Goal: Task Accomplishment & Management: Complete application form

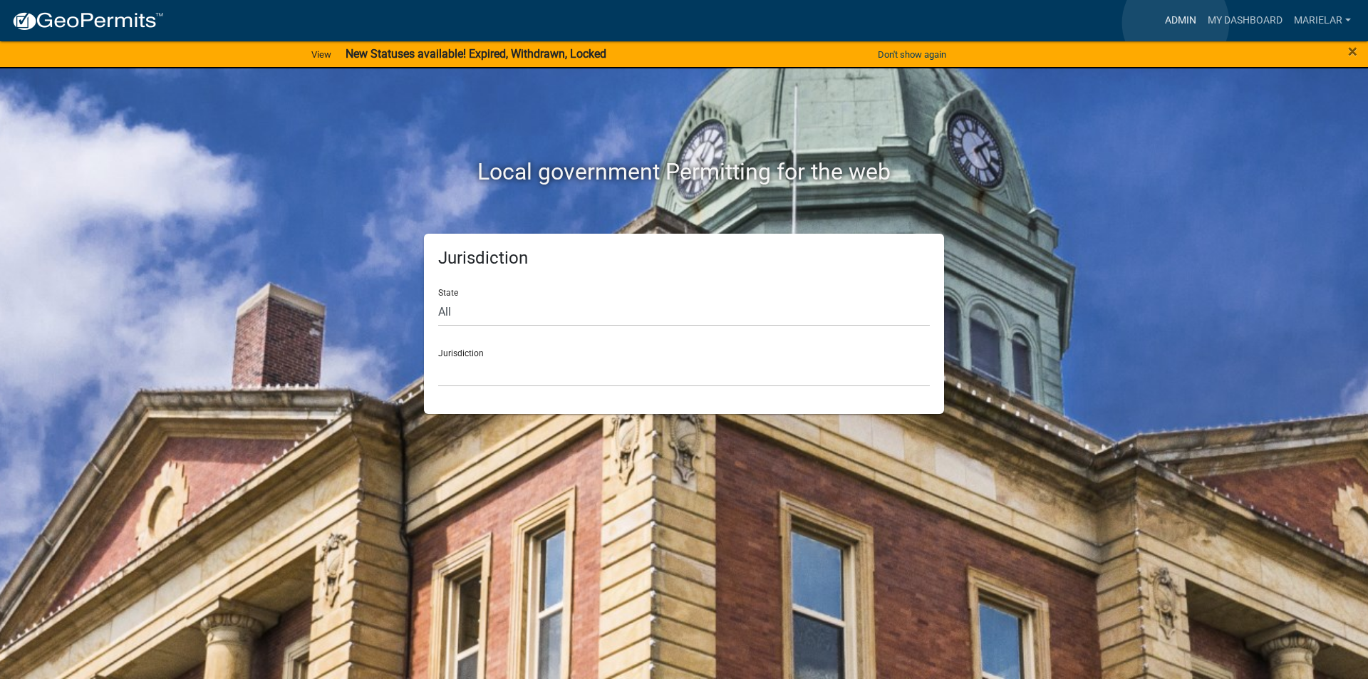
click at [1176, 23] on link "Admin" at bounding box center [1180, 20] width 43 height 27
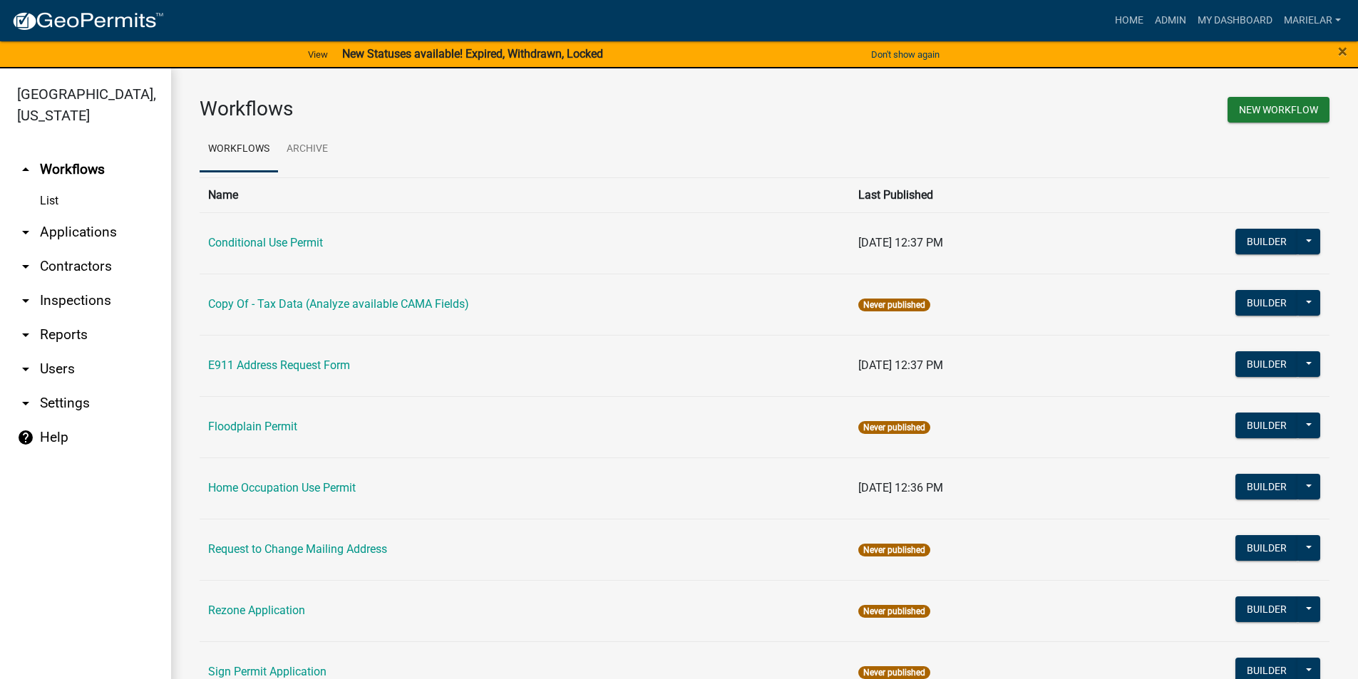
click at [28, 224] on icon "arrow_drop_down" at bounding box center [25, 232] width 17 height 17
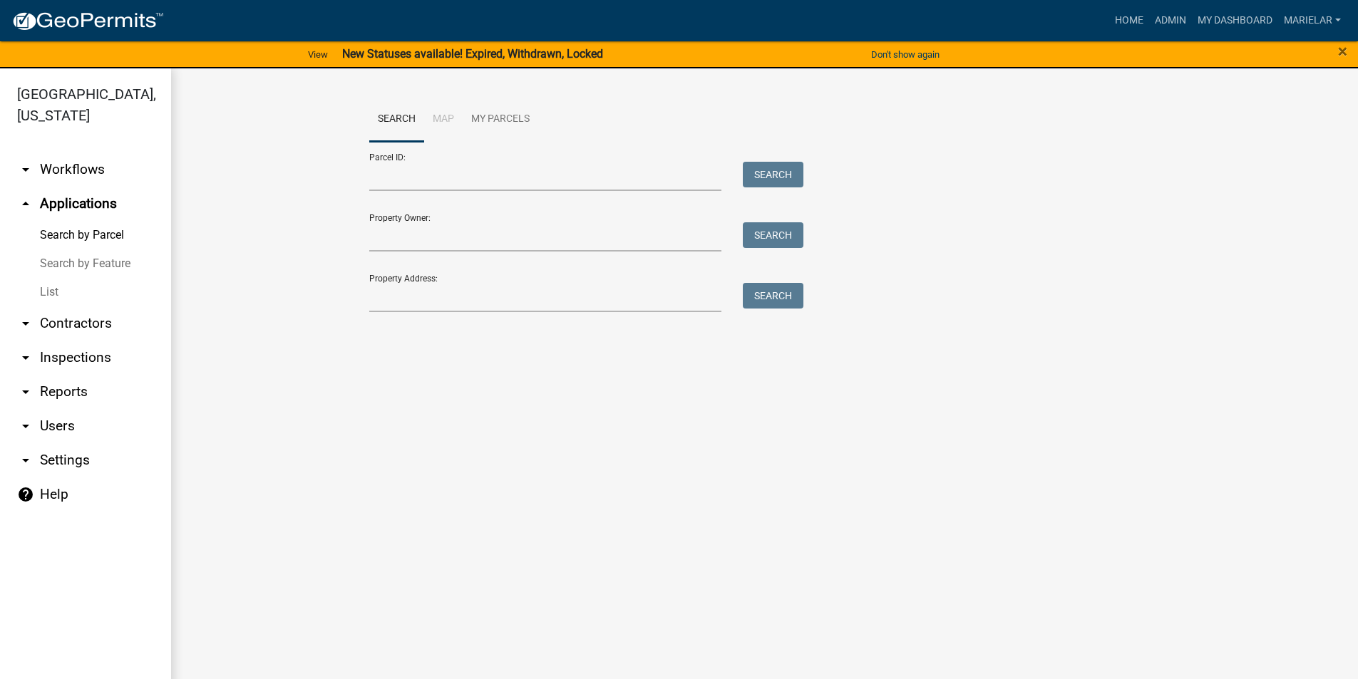
click at [49, 278] on link "List" at bounding box center [85, 292] width 171 height 29
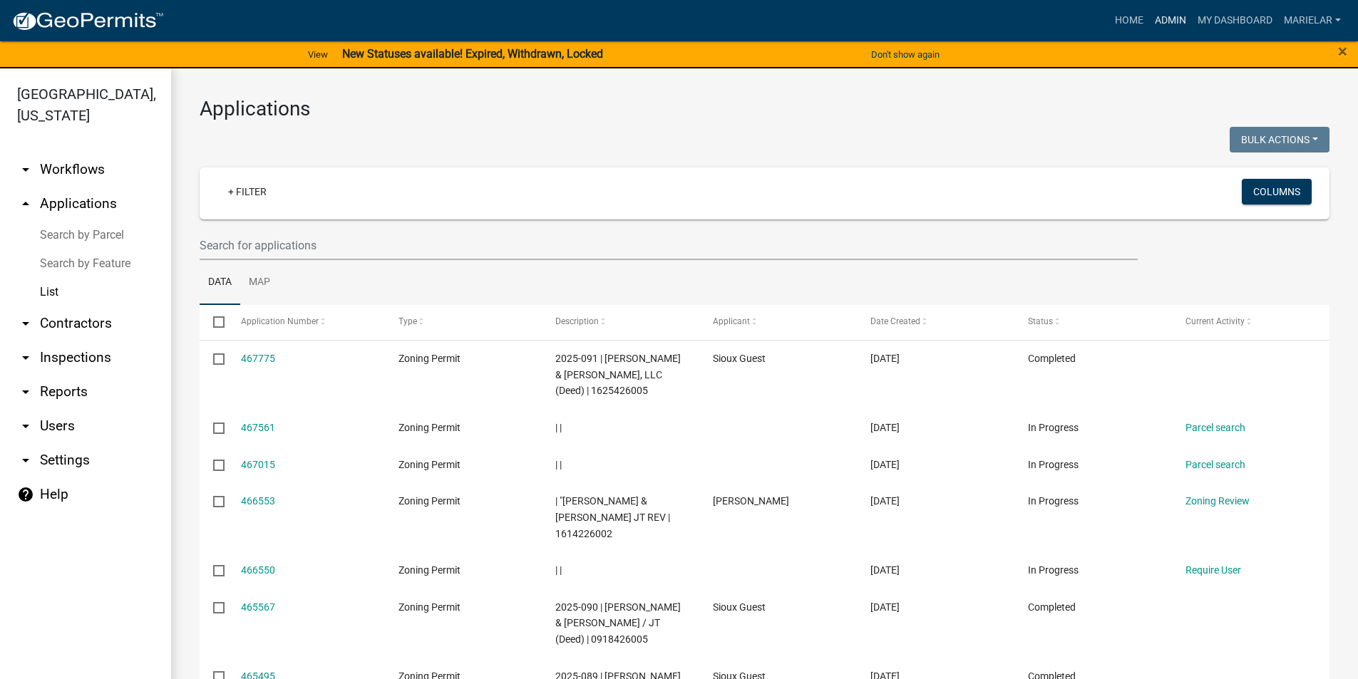
click at [1159, 20] on link "Admin" at bounding box center [1170, 20] width 43 height 27
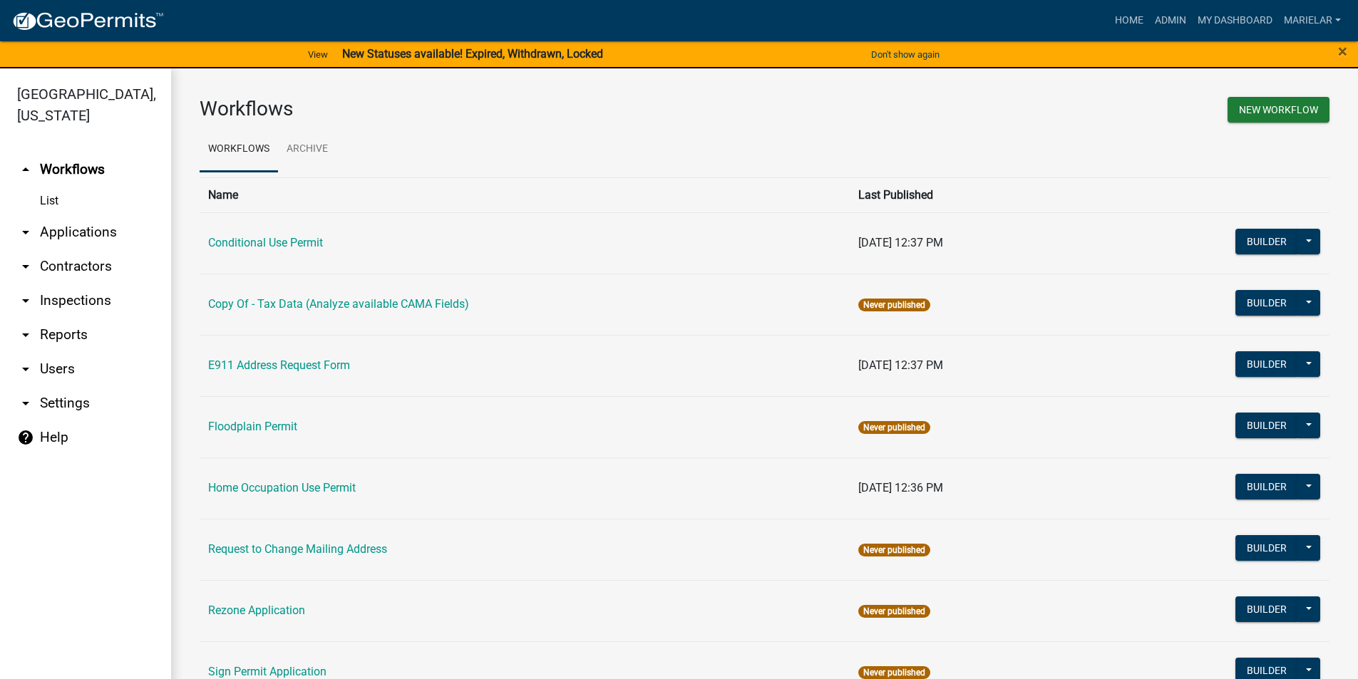
click at [27, 224] on icon "arrow_drop_down" at bounding box center [25, 232] width 17 height 17
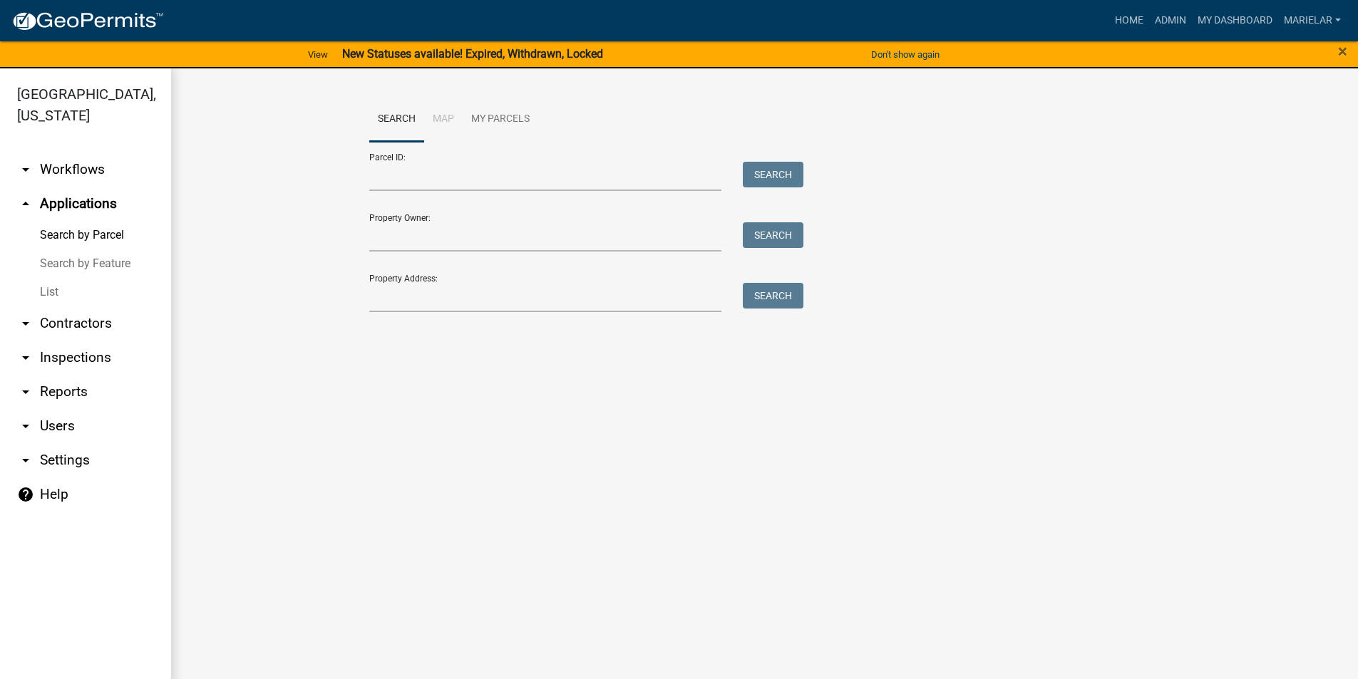
click at [51, 278] on link "List" at bounding box center [85, 292] width 171 height 29
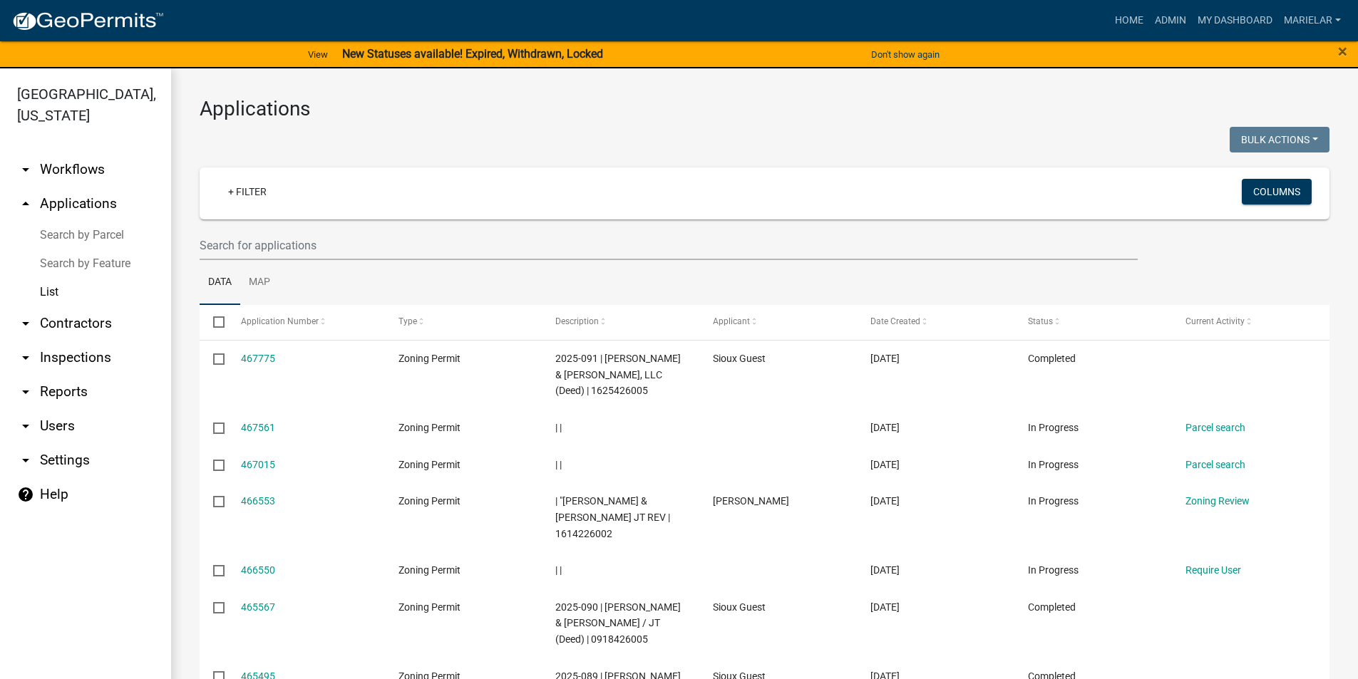
drag, startPoint x: 51, startPoint y: 271, endPoint x: 691, endPoint y: 155, distance: 649.7
click at [691, 155] on div at bounding box center [477, 141] width 576 height 29
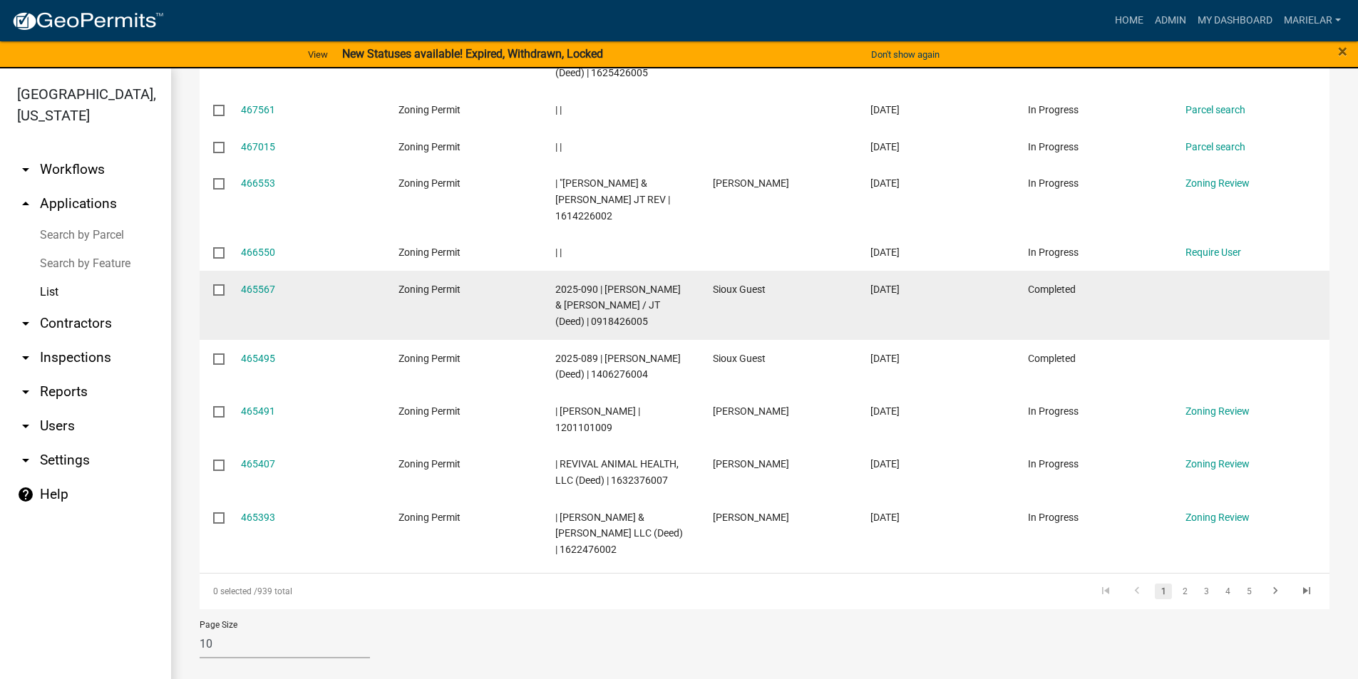
scroll to position [320, 0]
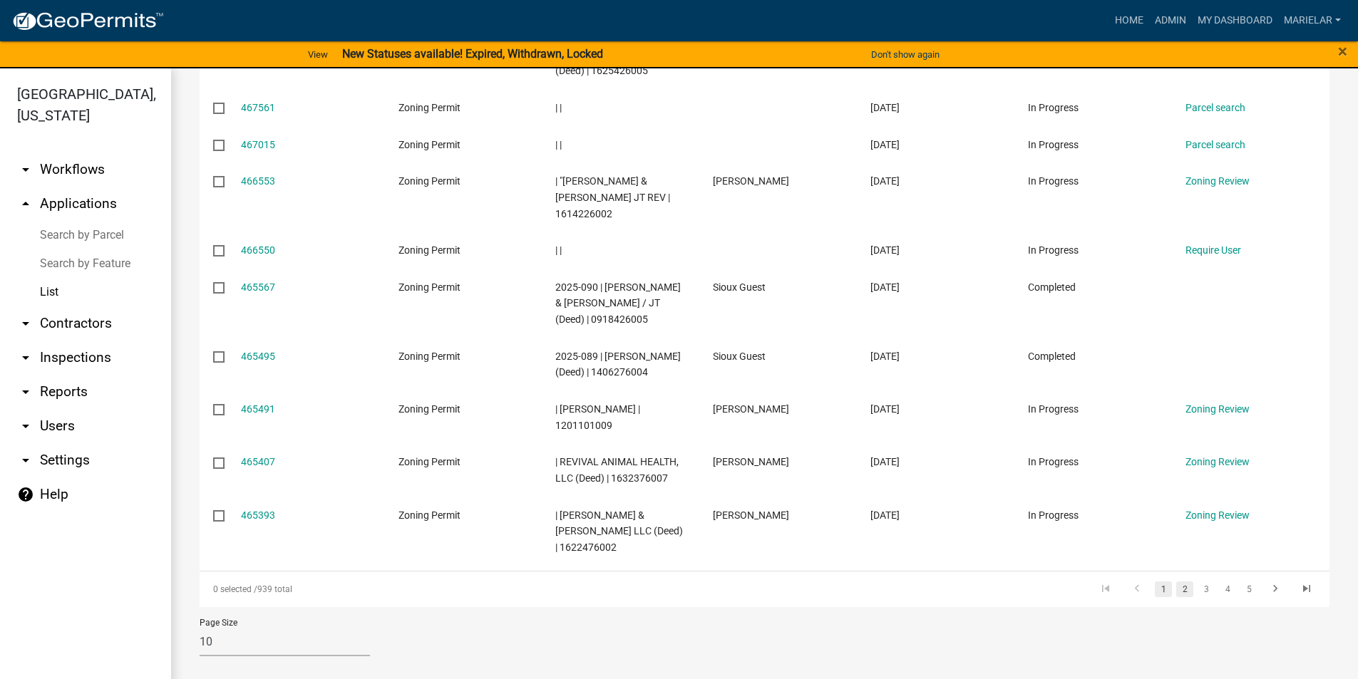
click at [1176, 595] on link "2" at bounding box center [1184, 590] width 17 height 16
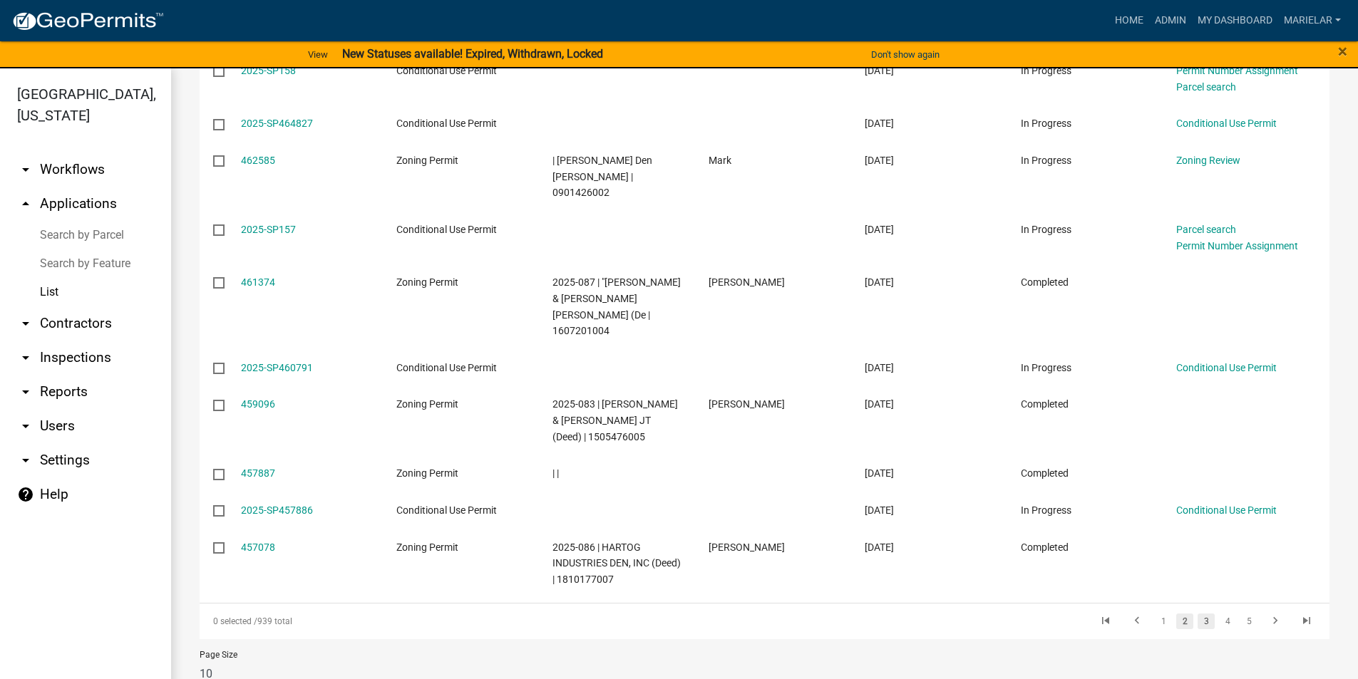
click at [1197, 614] on link "3" at bounding box center [1205, 622] width 17 height 16
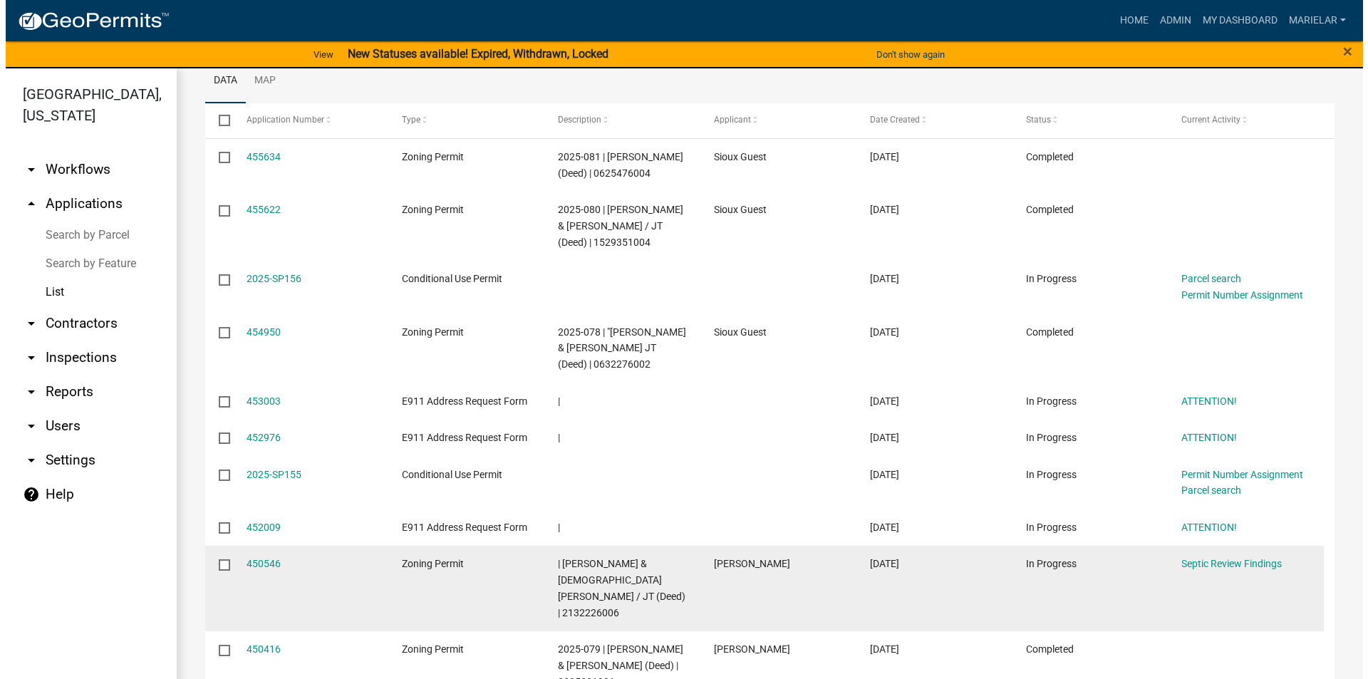
scroll to position [288, 0]
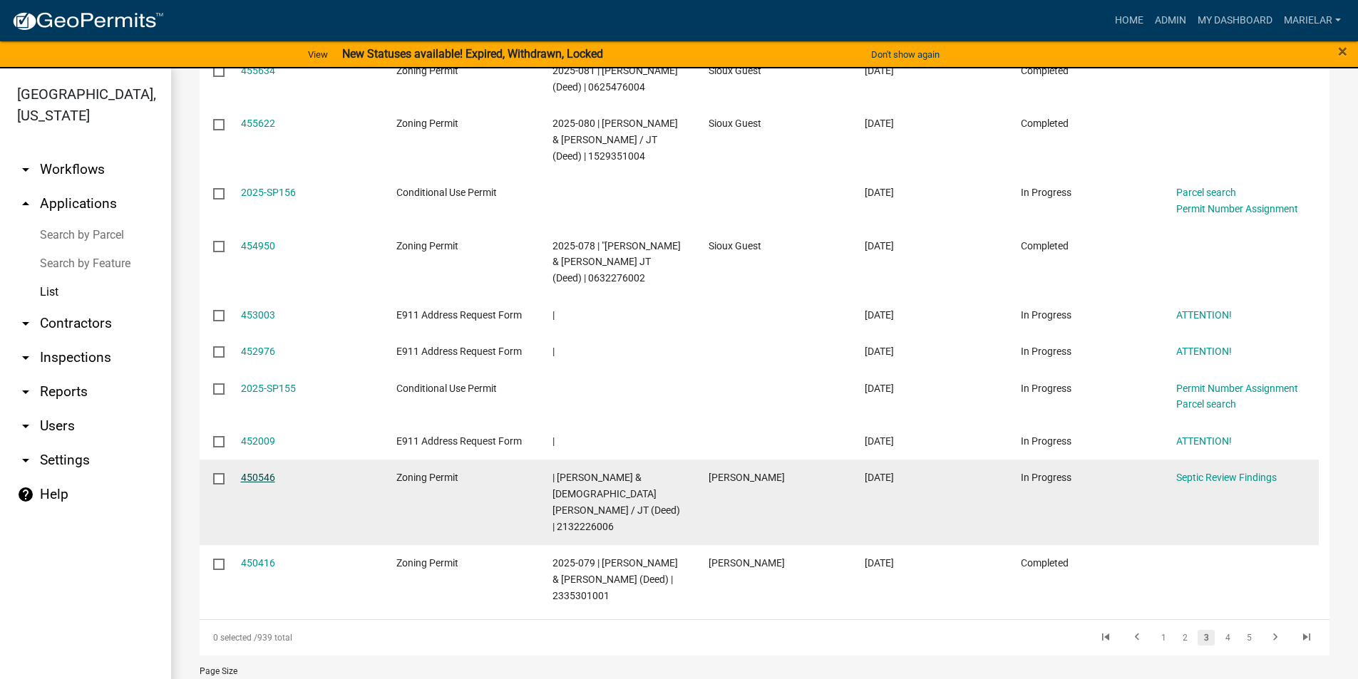
click at [242, 483] on link "450546" at bounding box center [258, 477] width 34 height 11
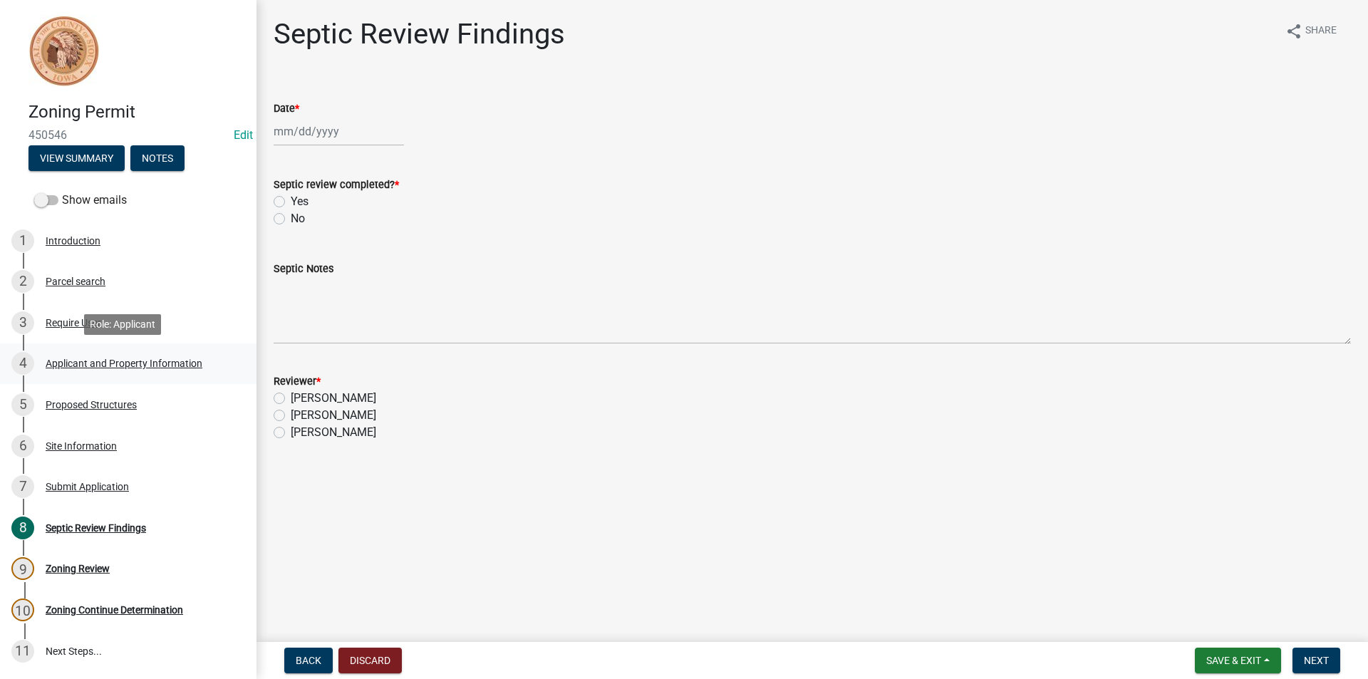
click at [145, 363] on div "Applicant and Property Information" at bounding box center [124, 363] width 157 height 10
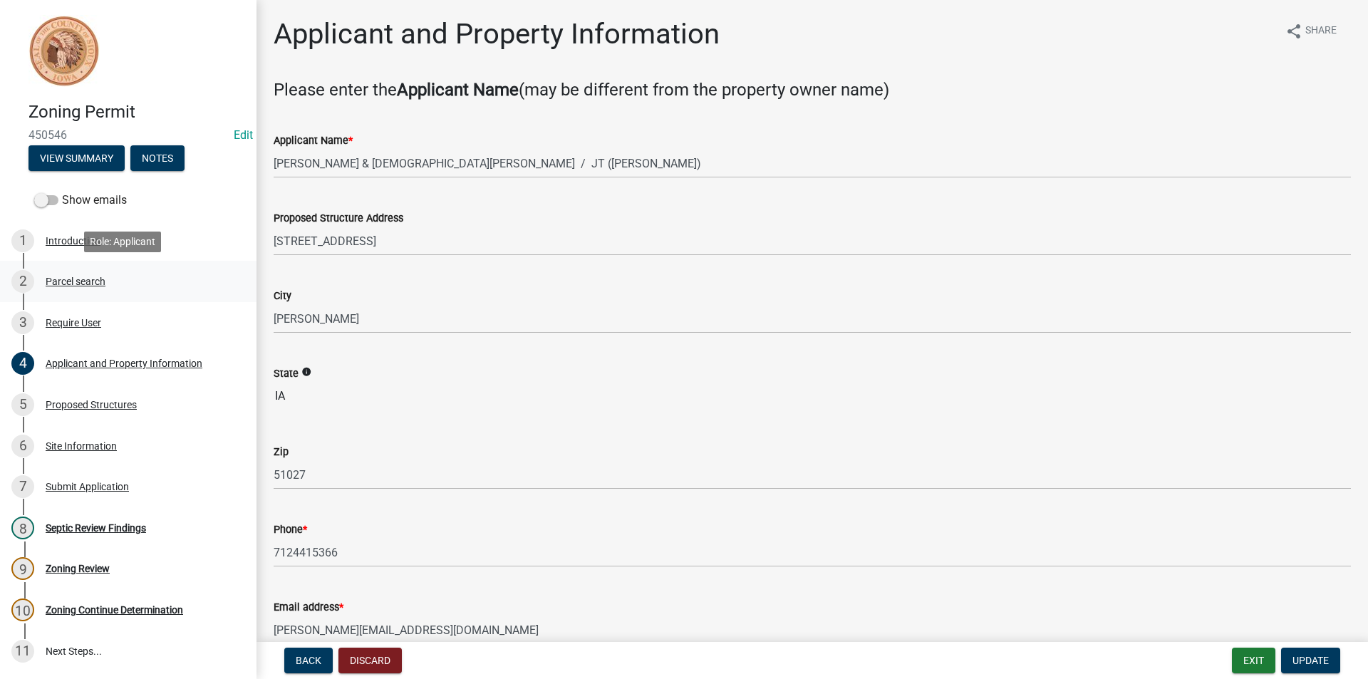
click at [106, 285] on div "2 Parcel search" at bounding box center [122, 281] width 222 height 23
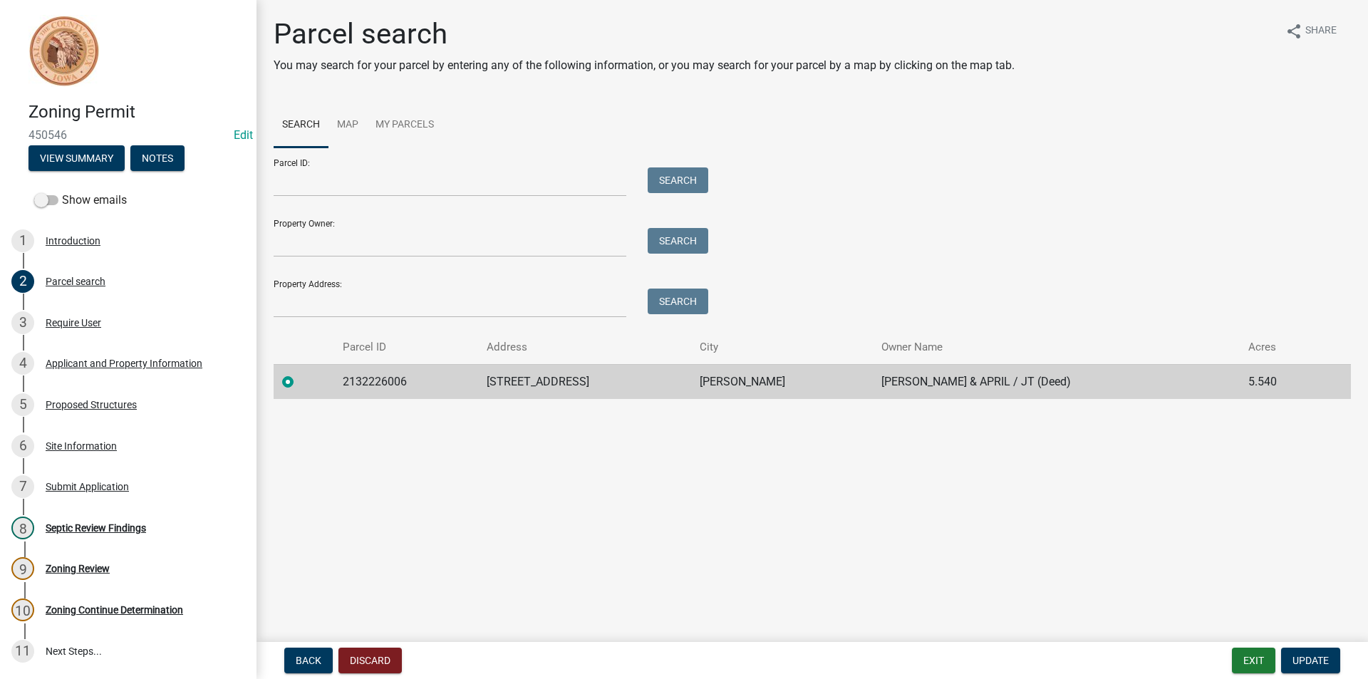
click at [381, 385] on td "2132226006" at bounding box center [406, 381] width 144 height 35
copy td "2132226006"
click at [324, 184] on input "Parcel ID:" at bounding box center [450, 181] width 353 height 29
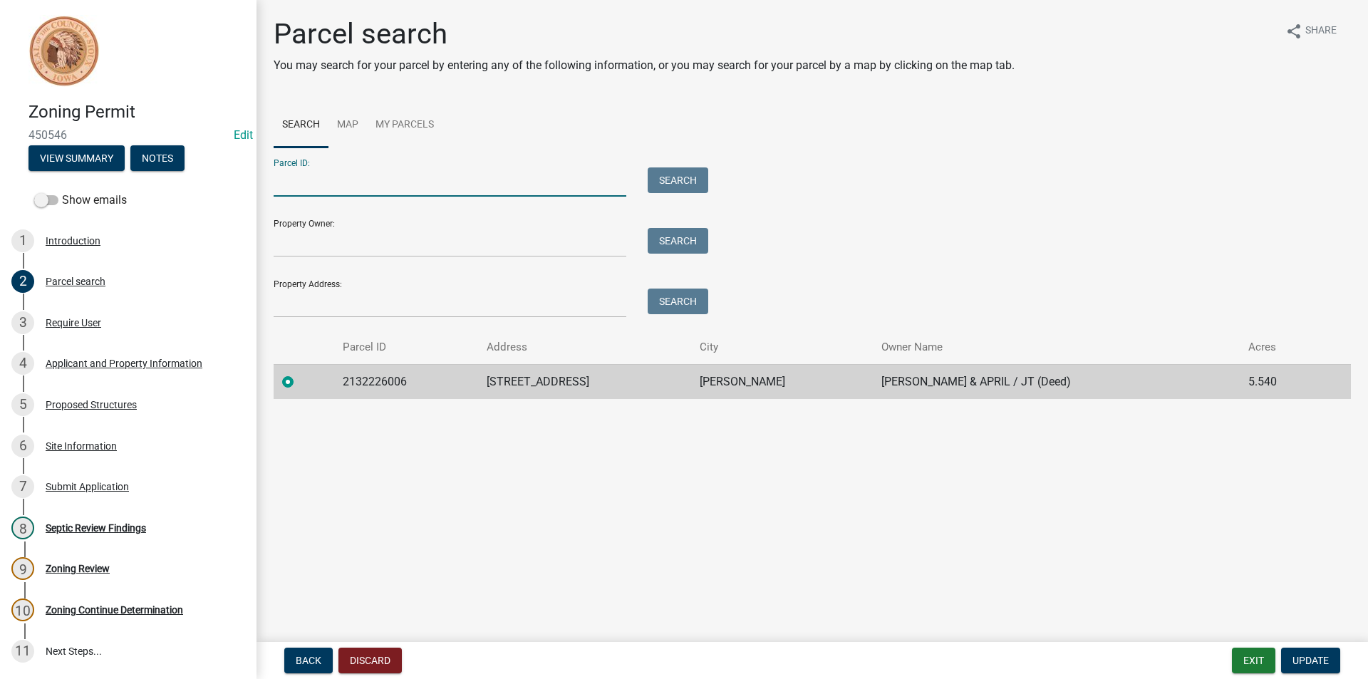
paste input "2132226006"
type input "2132226006"
click at [688, 184] on button "Search" at bounding box center [678, 180] width 61 height 26
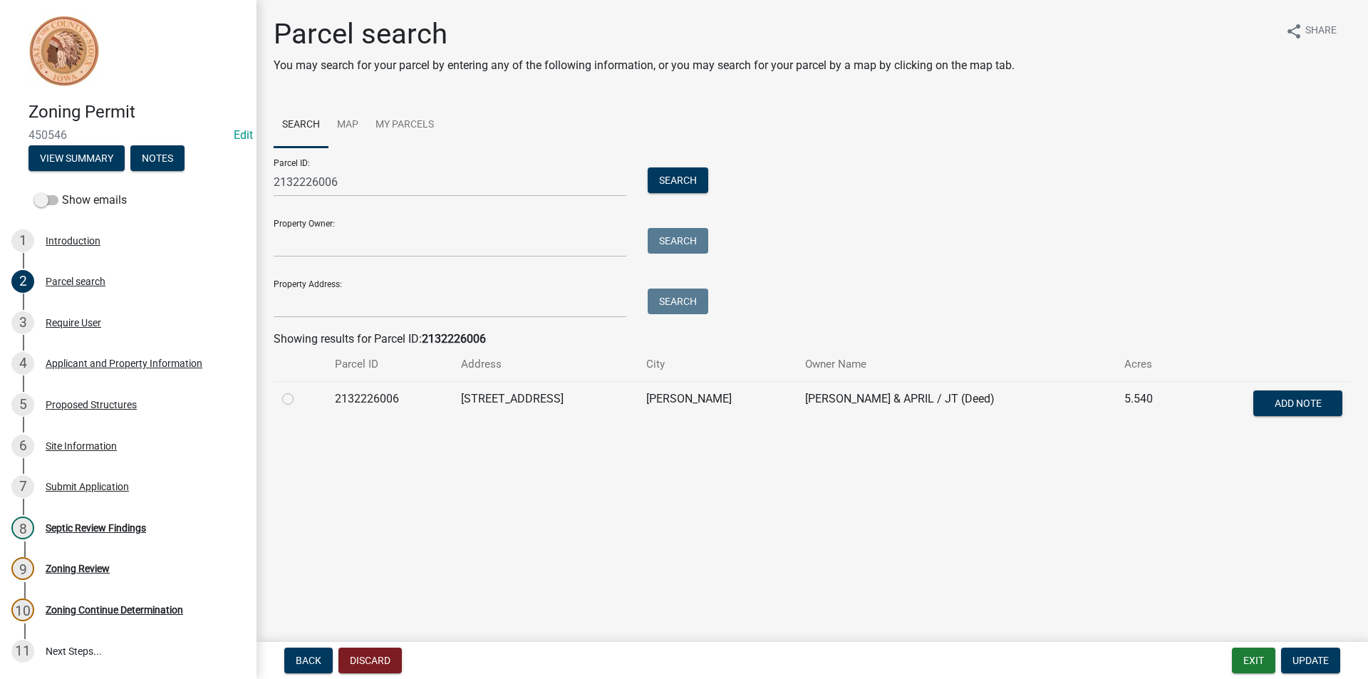
click at [299, 391] on label at bounding box center [299, 391] width 0 height 0
click at [299, 398] on input "radio" at bounding box center [303, 395] width 9 height 9
radio input "true"
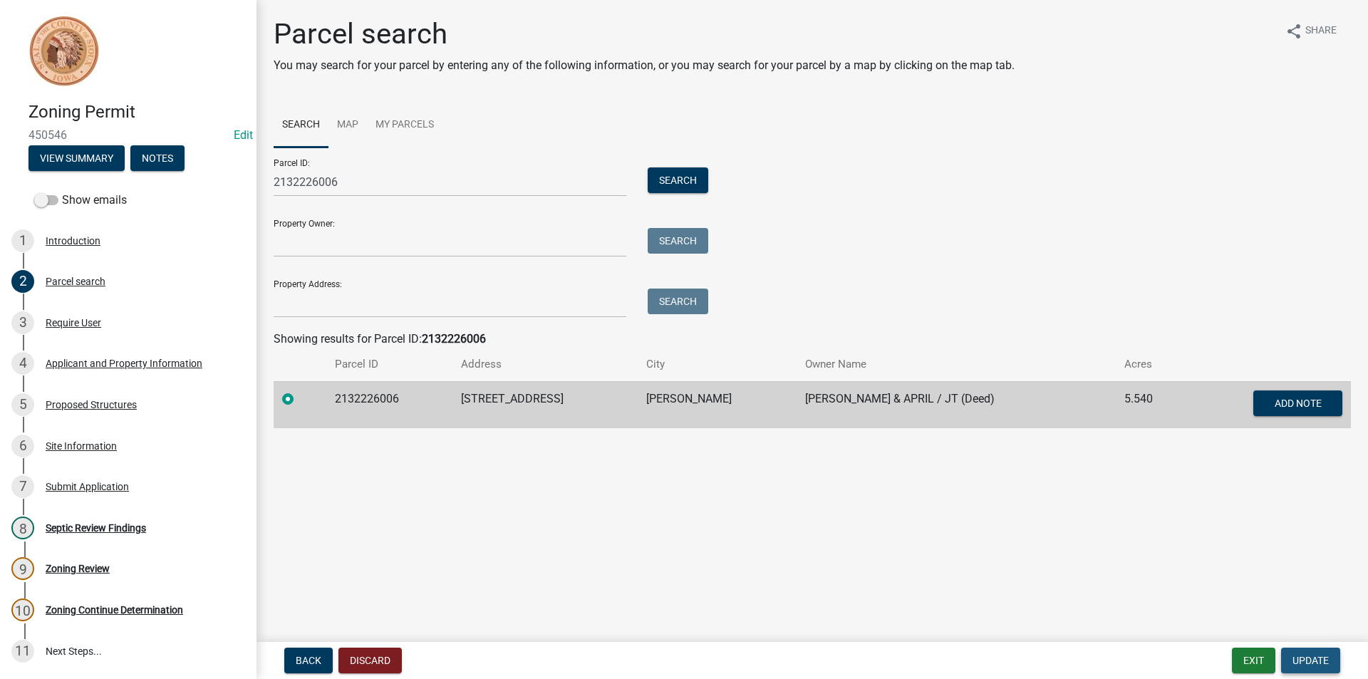
click at [1301, 664] on span "Update" at bounding box center [1311, 660] width 36 height 11
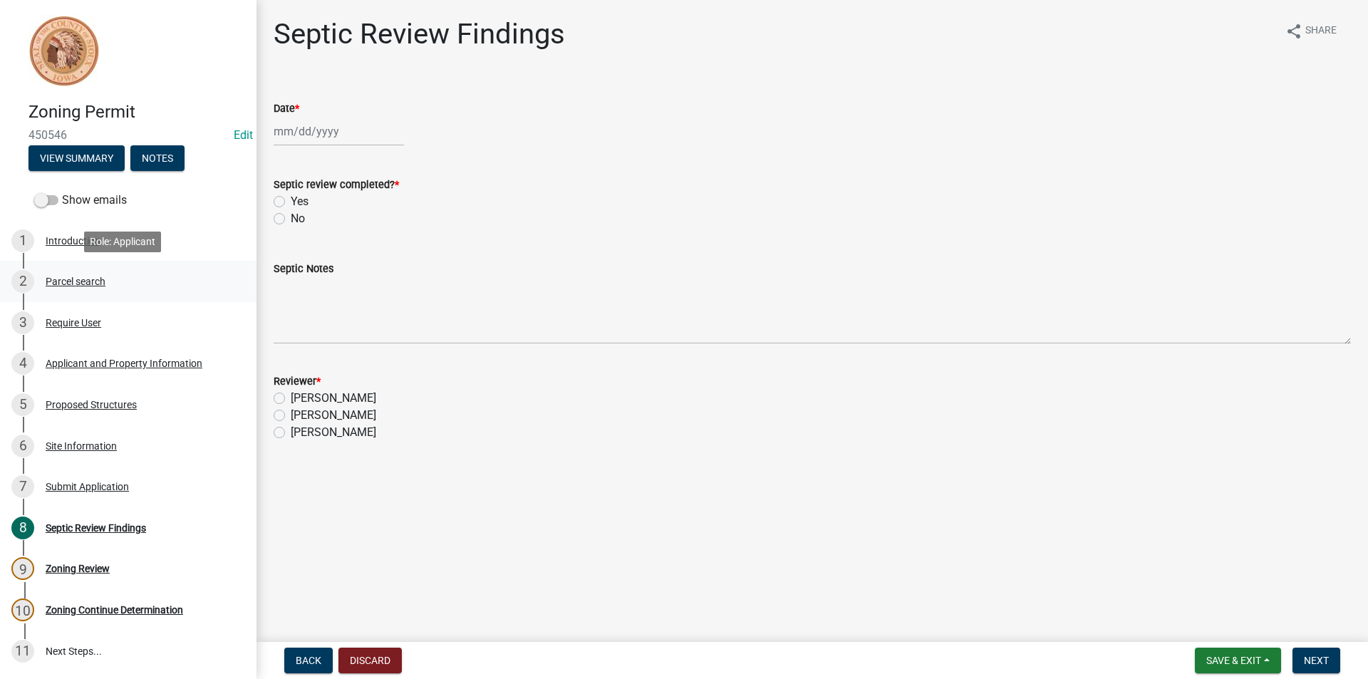
click at [70, 287] on div "2 Parcel search" at bounding box center [122, 281] width 222 height 23
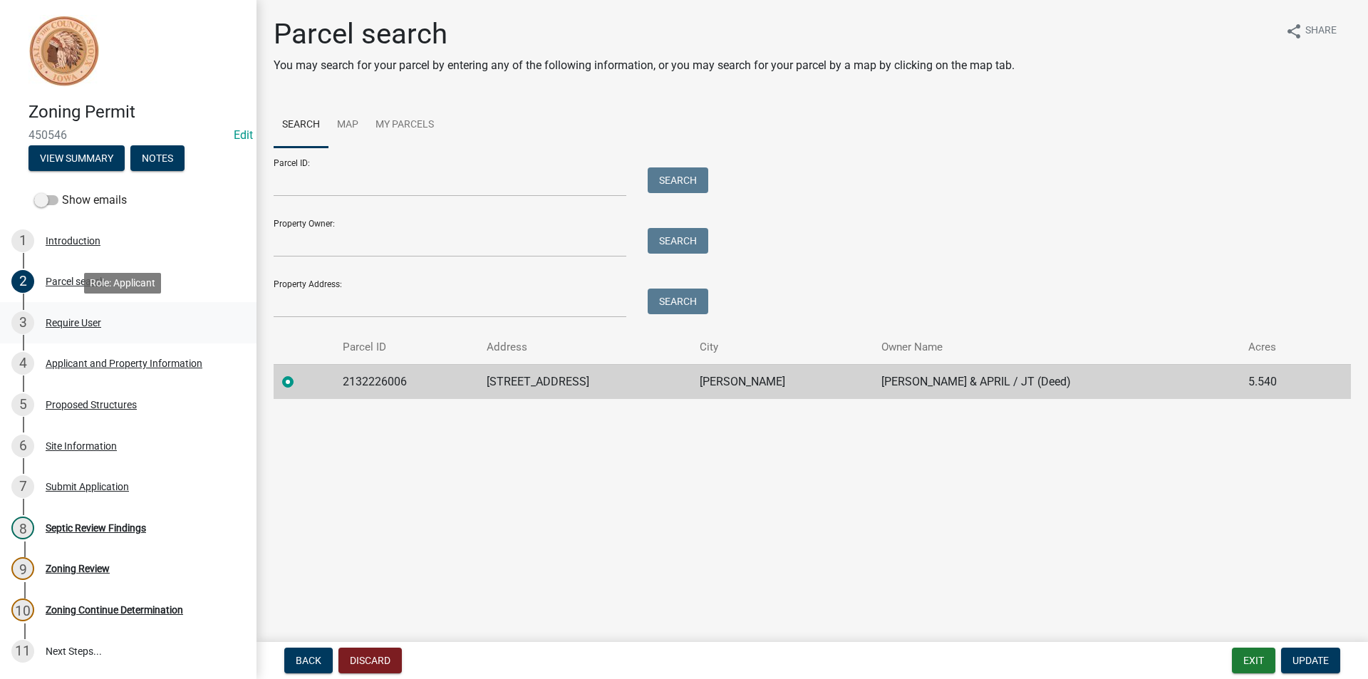
click at [86, 329] on div "3 Require User" at bounding box center [122, 322] width 222 height 23
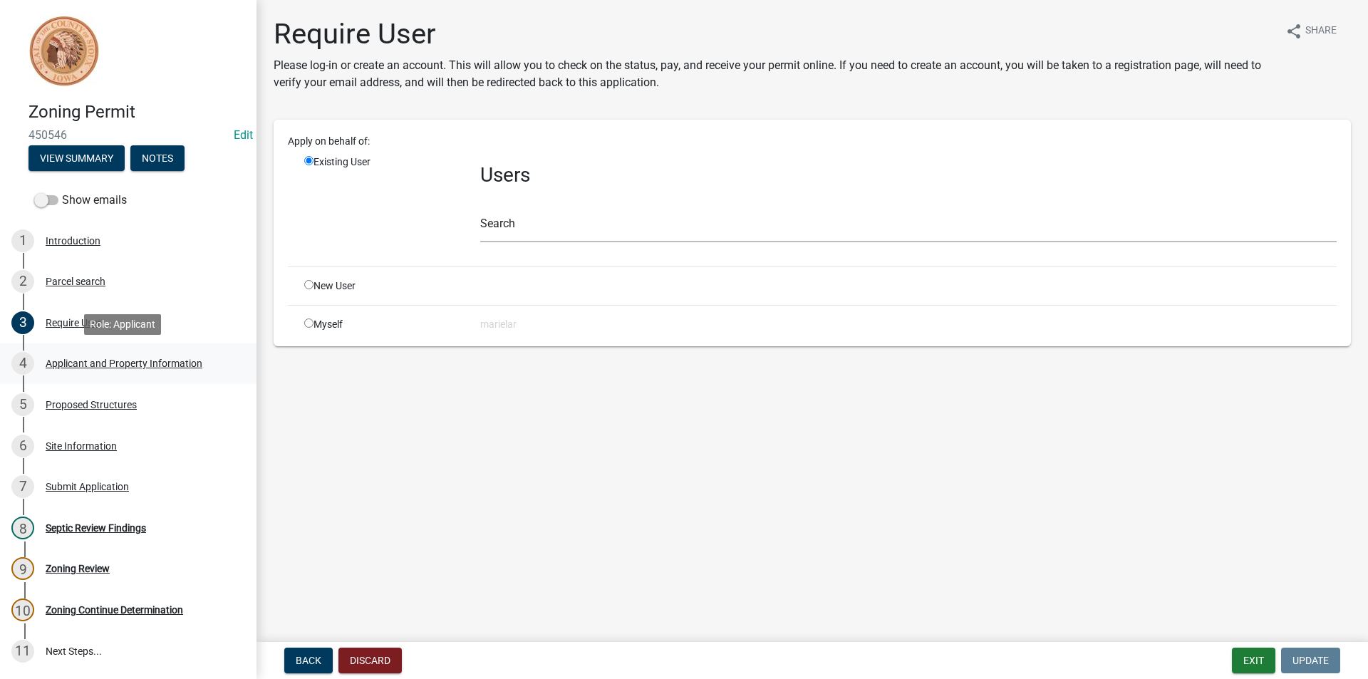
click at [105, 362] on div "Applicant and Property Information" at bounding box center [124, 363] width 157 height 10
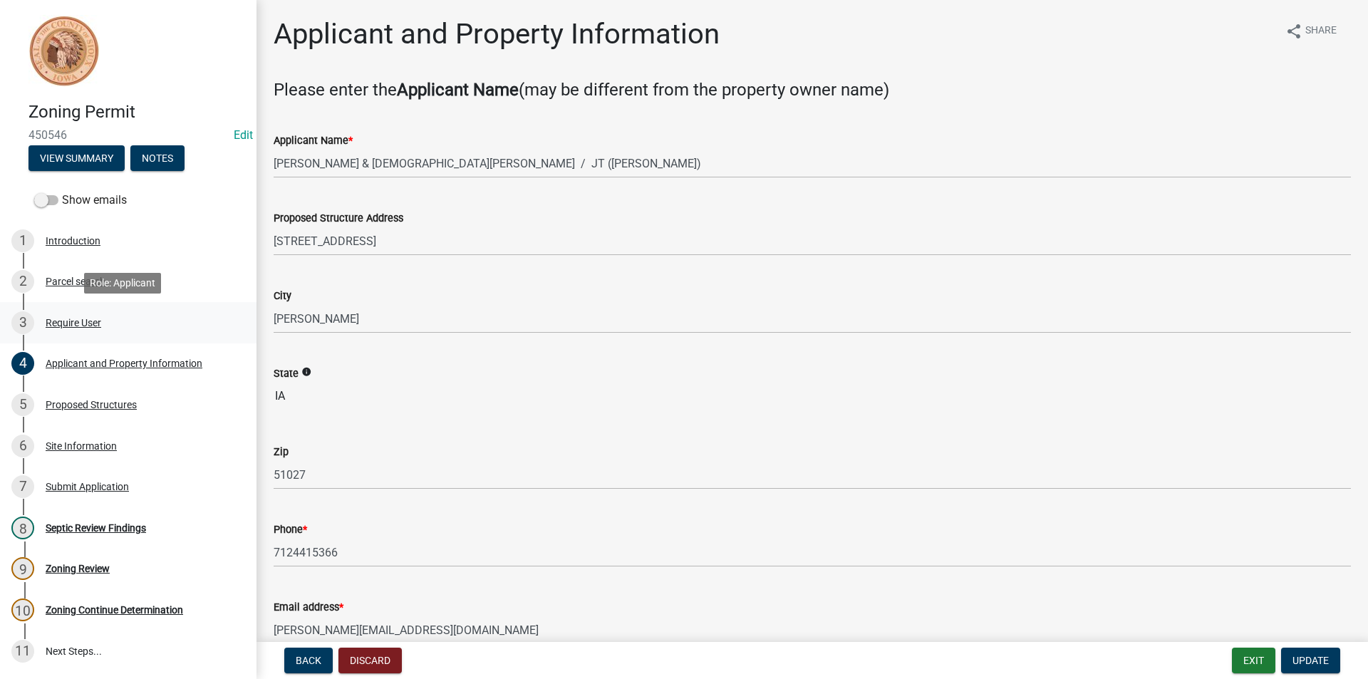
click at [85, 326] on div "Require User" at bounding box center [74, 323] width 56 height 10
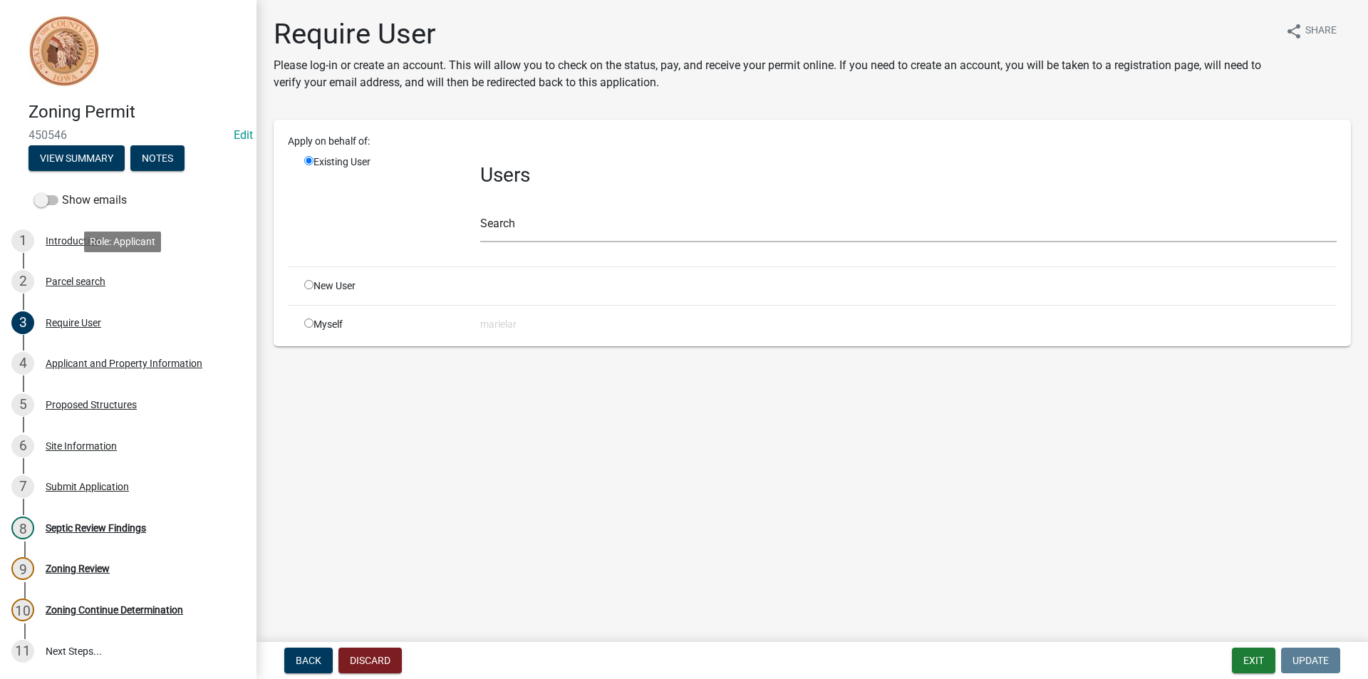
click at [85, 285] on div "Parcel search" at bounding box center [76, 282] width 60 height 10
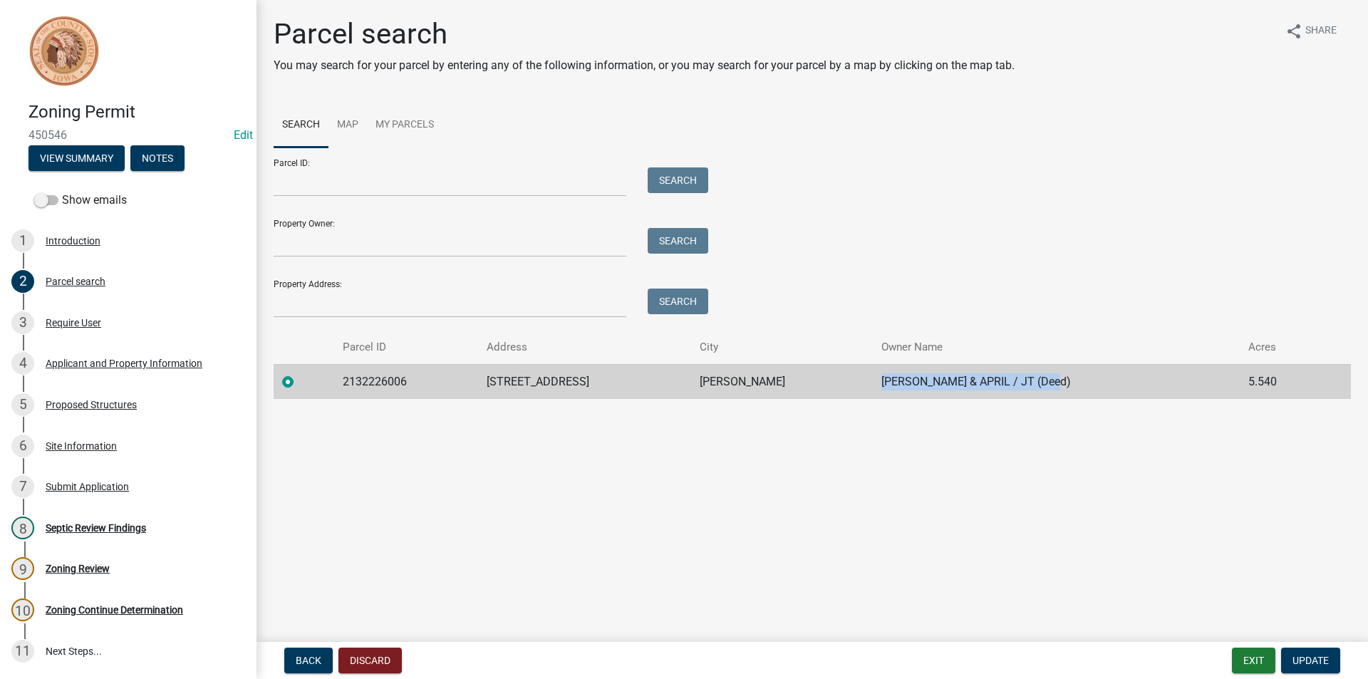
drag, startPoint x: 1011, startPoint y: 383, endPoint x: 829, endPoint y: 378, distance: 181.8
click at [873, 378] on td "[PERSON_NAME] & APRIL / JT (Deed)" at bounding box center [1056, 381] width 367 height 35
copy td "[PERSON_NAME] & APRIL / JT (Deed)"
click at [95, 323] on div "Require User" at bounding box center [74, 323] width 56 height 10
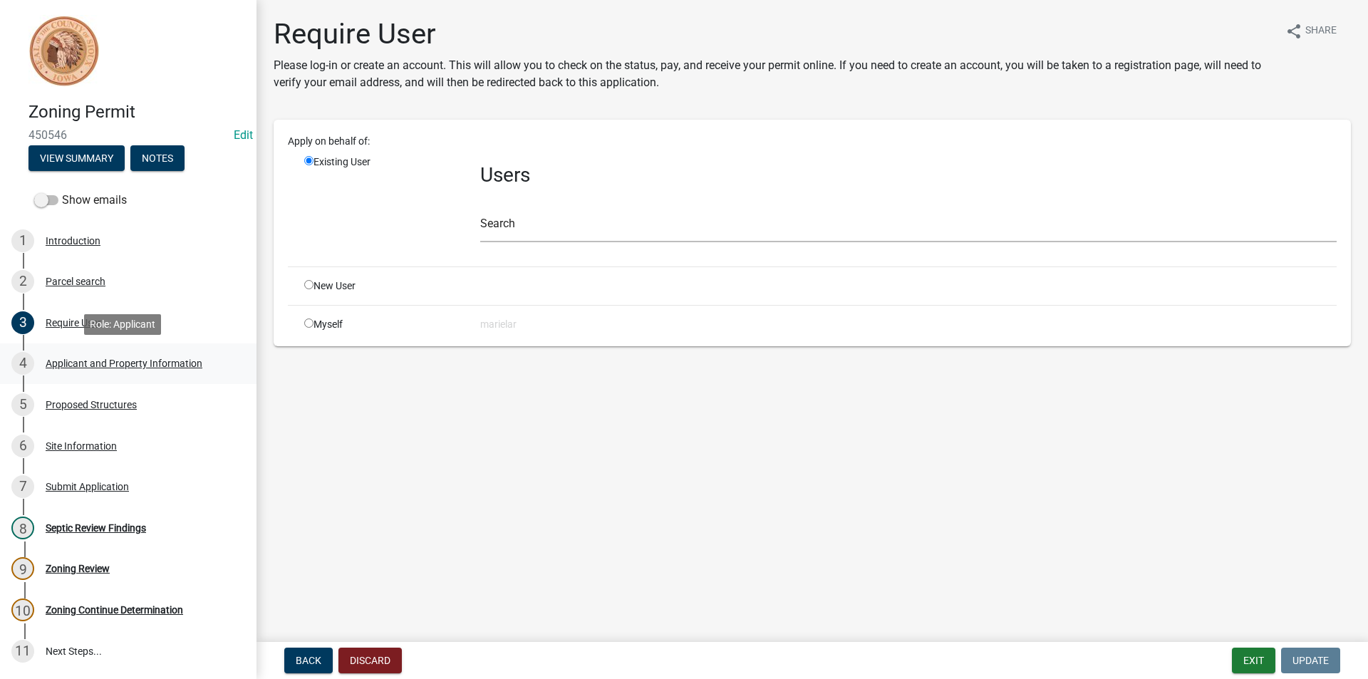
click at [97, 368] on div "Applicant and Property Information" at bounding box center [124, 363] width 157 height 10
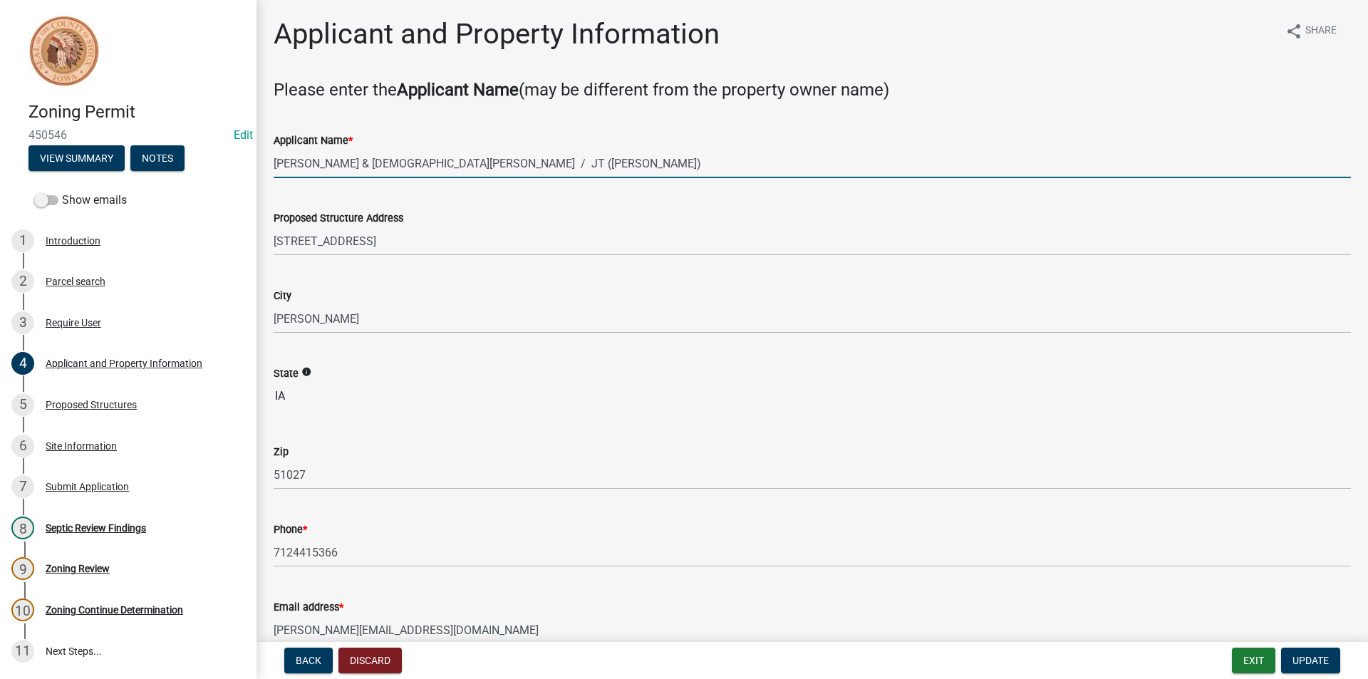
drag, startPoint x: 500, startPoint y: 161, endPoint x: 272, endPoint y: 165, distance: 228.1
click at [272, 165] on div "Applicant Name * [PERSON_NAME] & [DEMOGRAPHIC_DATA][PERSON_NAME] / JT ([PERSON_…" at bounding box center [812, 145] width 1099 height 66
paste input "[PERSON_NAME] & APRIL /"
type input "[PERSON_NAME] & APRIL / JT (Deed)"
click at [1328, 661] on span "Update" at bounding box center [1311, 660] width 36 height 11
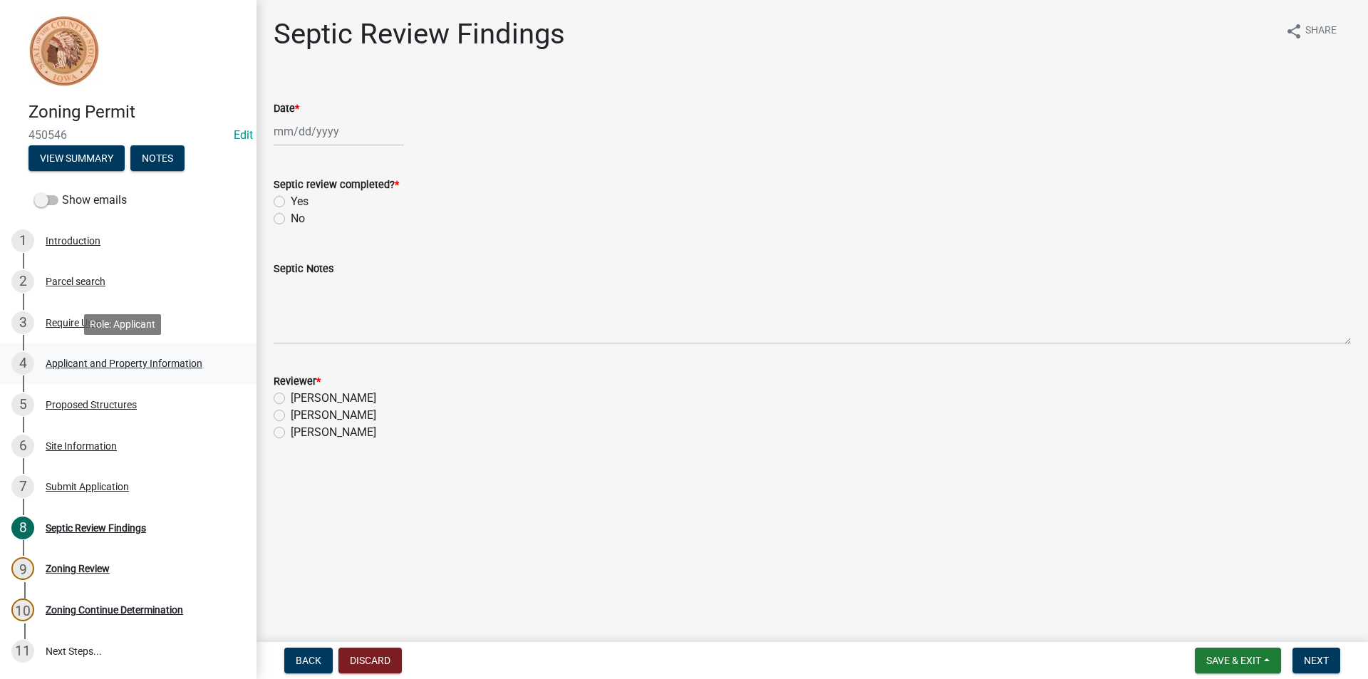
click at [106, 362] on div "Applicant and Property Information" at bounding box center [124, 363] width 157 height 10
